Goal: Information Seeking & Learning: Learn about a topic

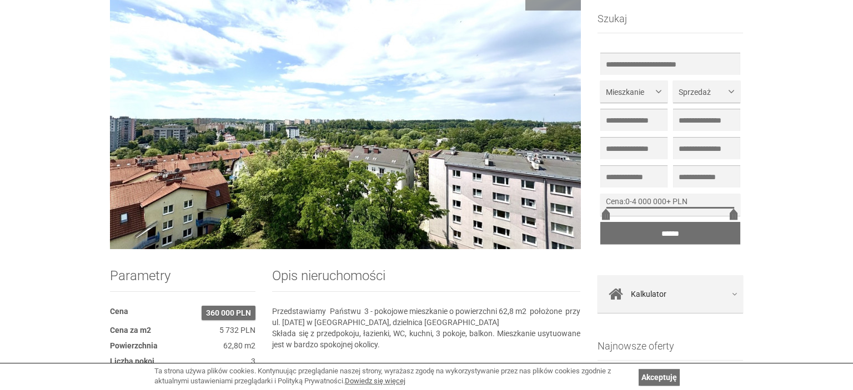
scroll to position [175, 0]
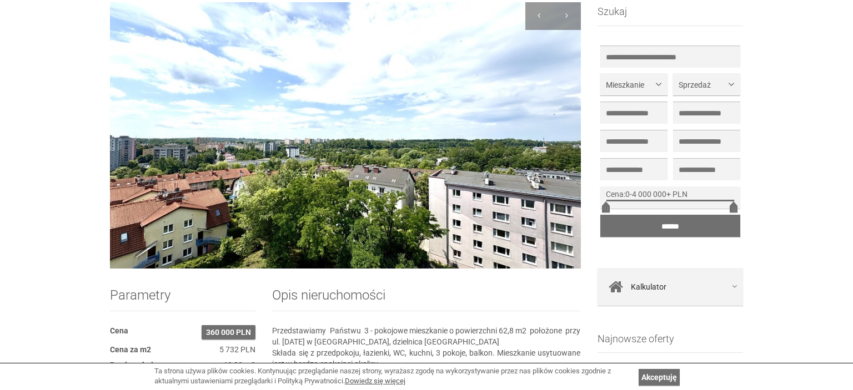
click at [440, 182] on img at bounding box center [345, 135] width 471 height 267
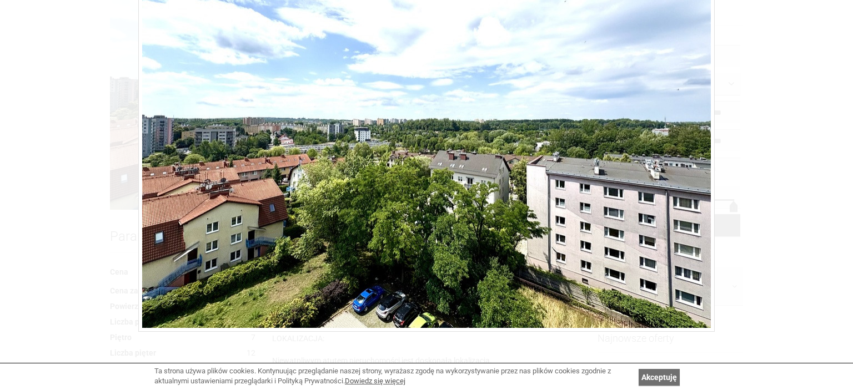
scroll to position [0, 0]
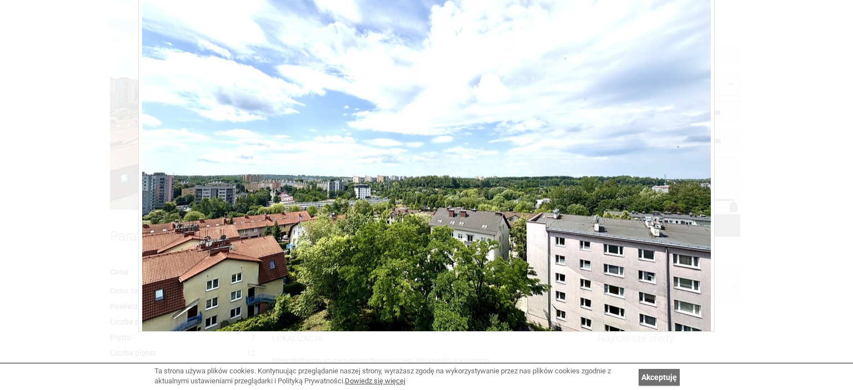
click at [634, 214] on img at bounding box center [426, 172] width 569 height 426
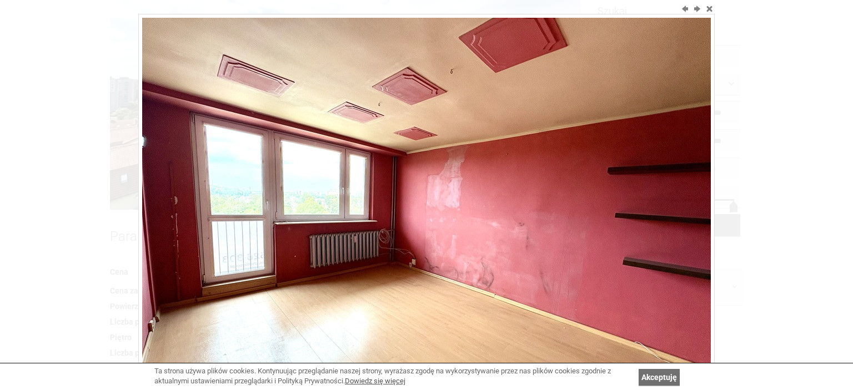
click at [629, 219] on img at bounding box center [426, 231] width 569 height 426
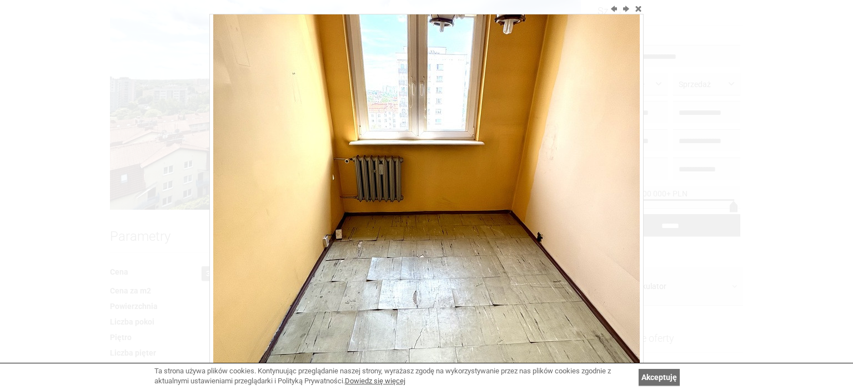
scroll to position [112, 0]
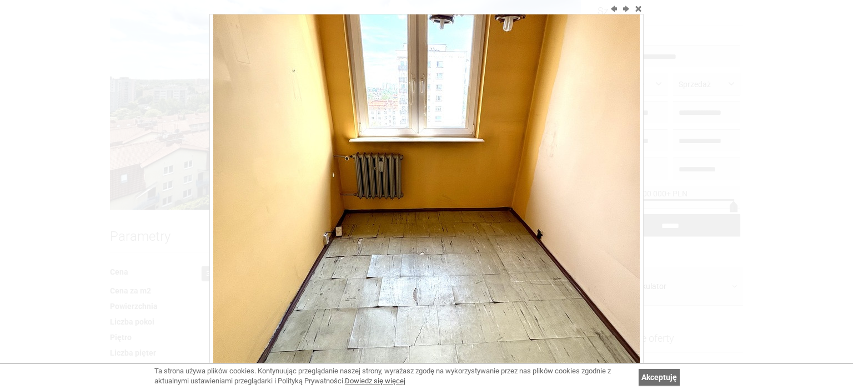
click at [625, 192] on img at bounding box center [426, 190] width 426 height 568
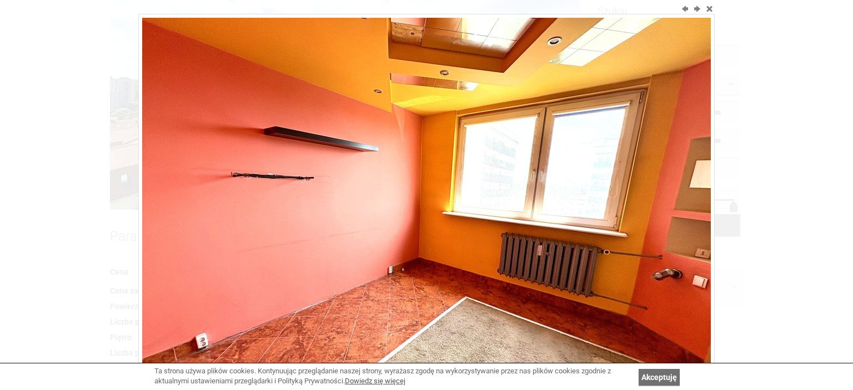
click at [625, 192] on img at bounding box center [426, 231] width 569 height 426
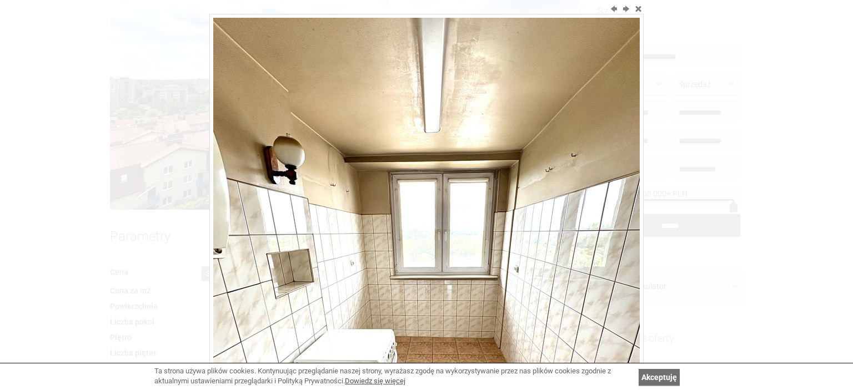
click at [625, 192] on img at bounding box center [426, 302] width 426 height 568
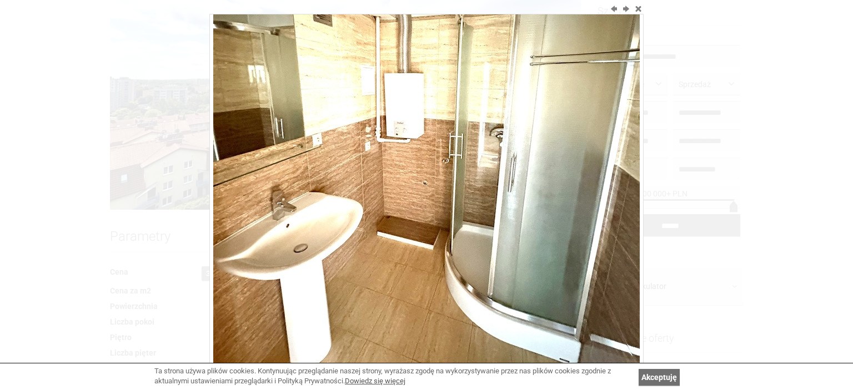
scroll to position [199, 0]
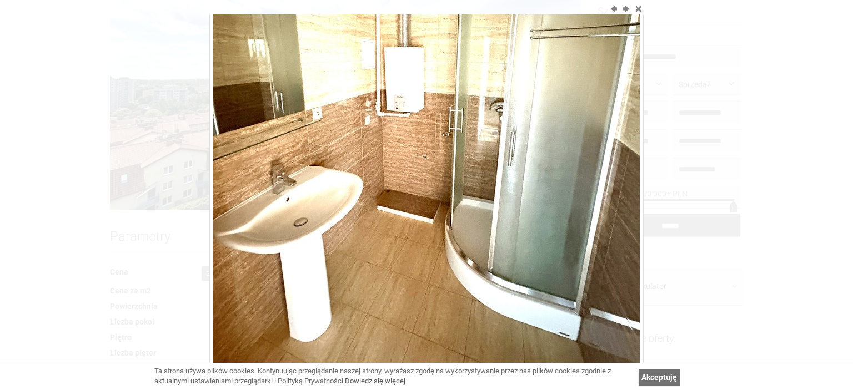
click at [625, 192] on img at bounding box center [426, 102] width 426 height 568
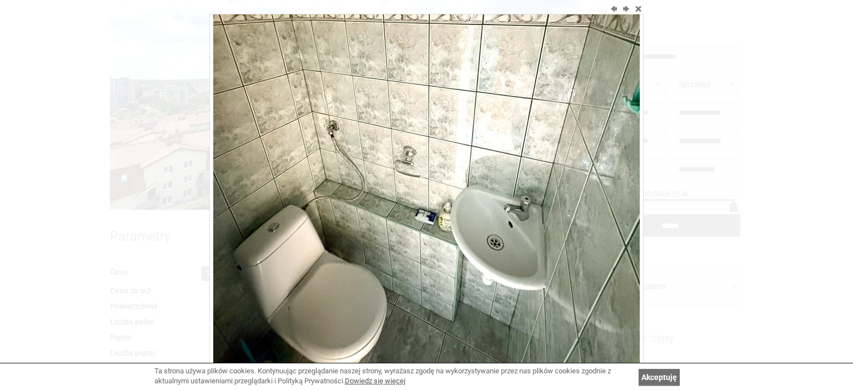
click at [625, 192] on img at bounding box center [426, 102] width 426 height 568
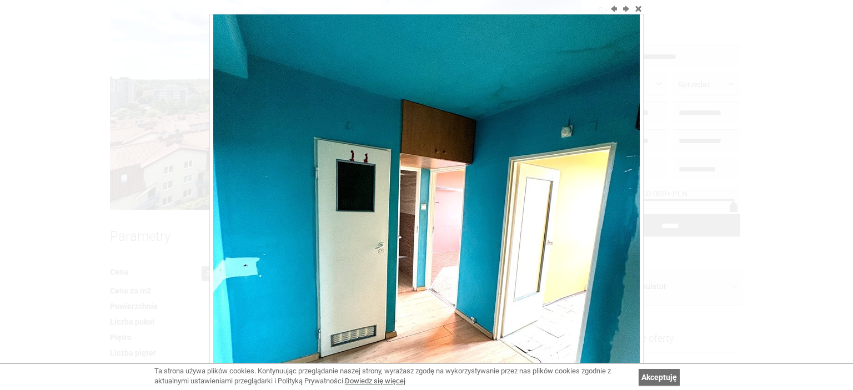
scroll to position [112, 0]
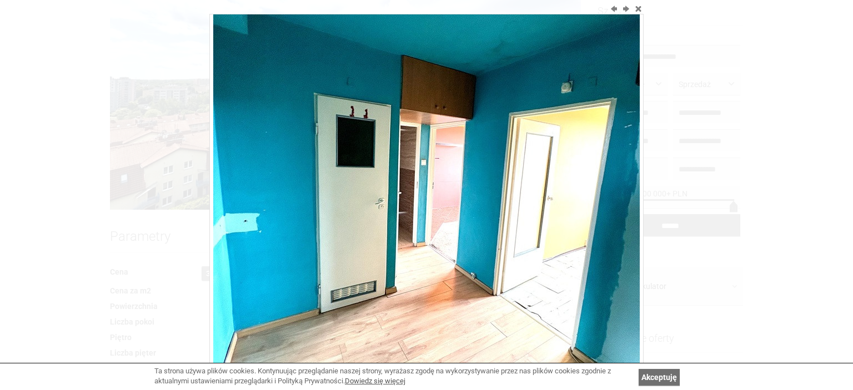
click at [625, 192] on img at bounding box center [426, 190] width 426 height 568
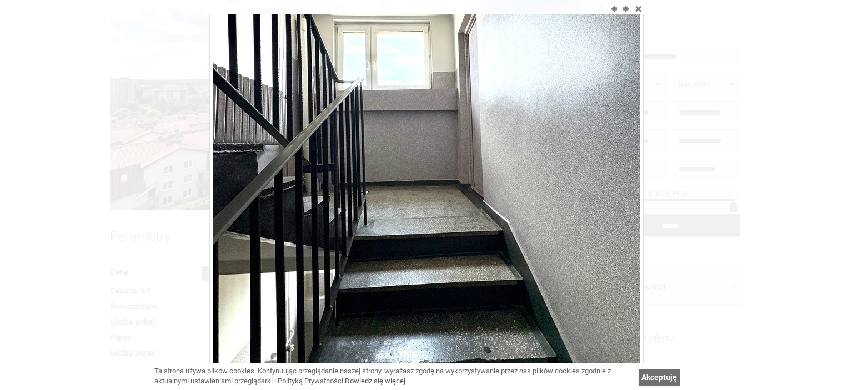
scroll to position [168, 0]
click at [625, 192] on img at bounding box center [426, 134] width 426 height 568
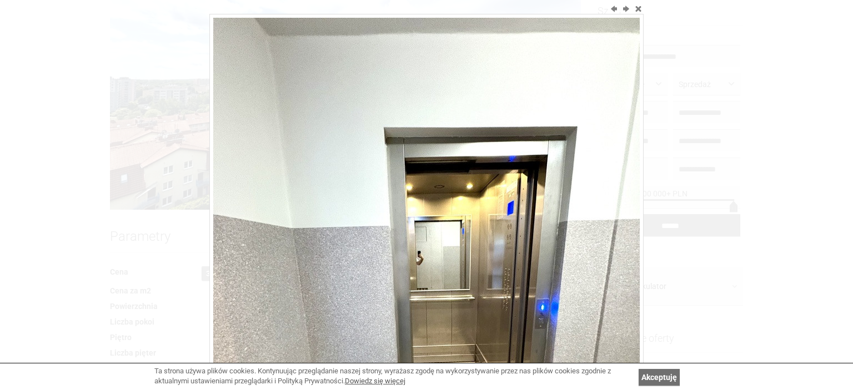
click at [625, 192] on img at bounding box center [426, 302] width 426 height 568
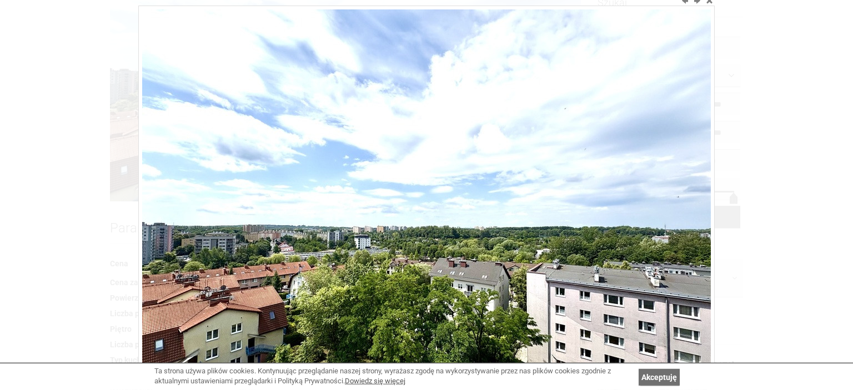
scroll to position [234, 0]
